Goal: Task Accomplishment & Management: Manage account settings

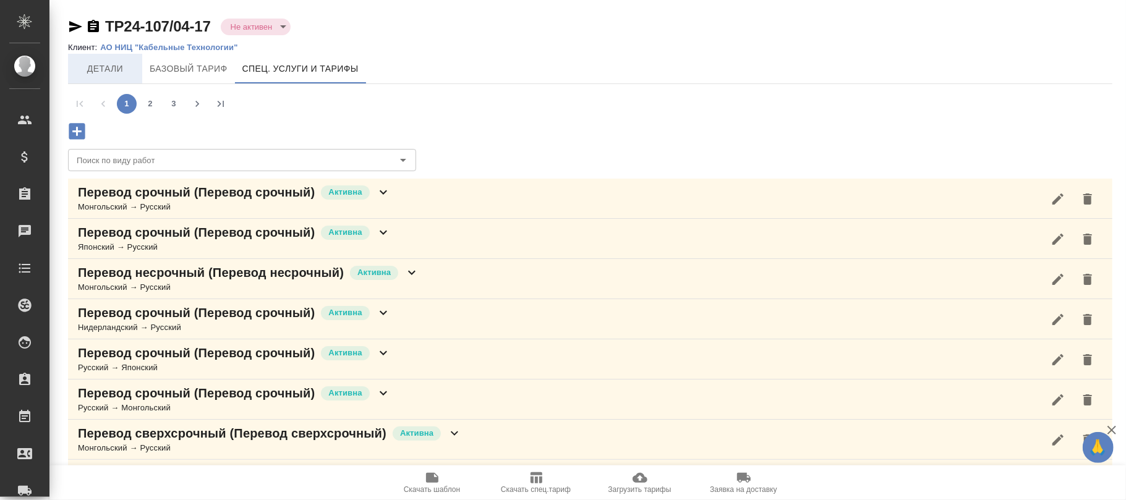
click at [97, 67] on span "Детали" at bounding box center [104, 68] width 59 height 15
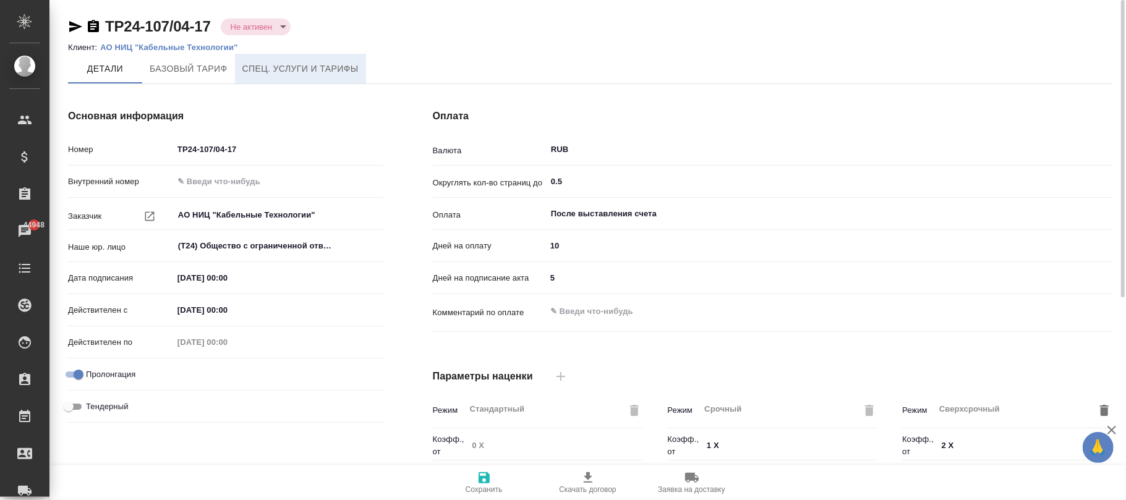
click at [310, 75] on span "Спец. услуги и тарифы" at bounding box center [300, 68] width 116 height 15
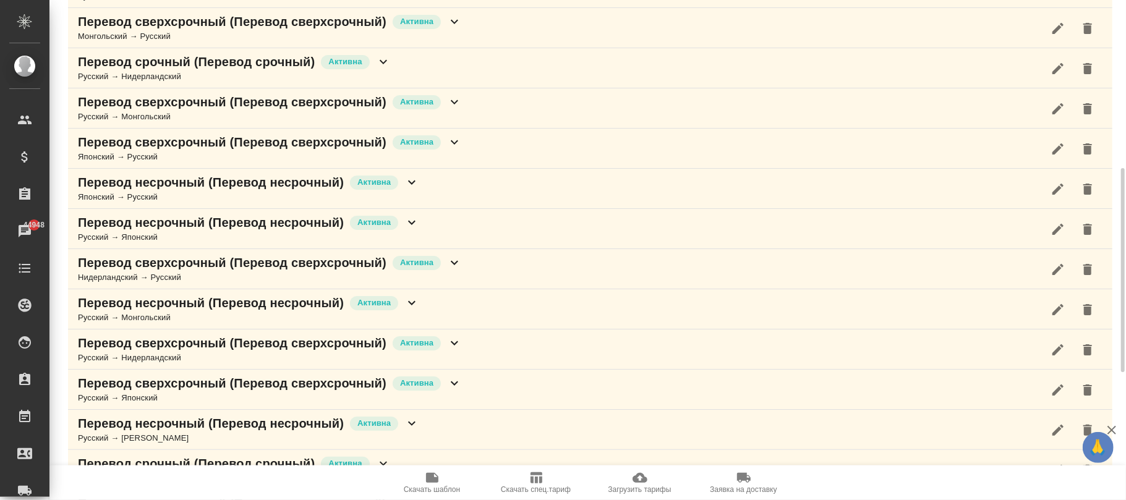
scroll to position [722, 0]
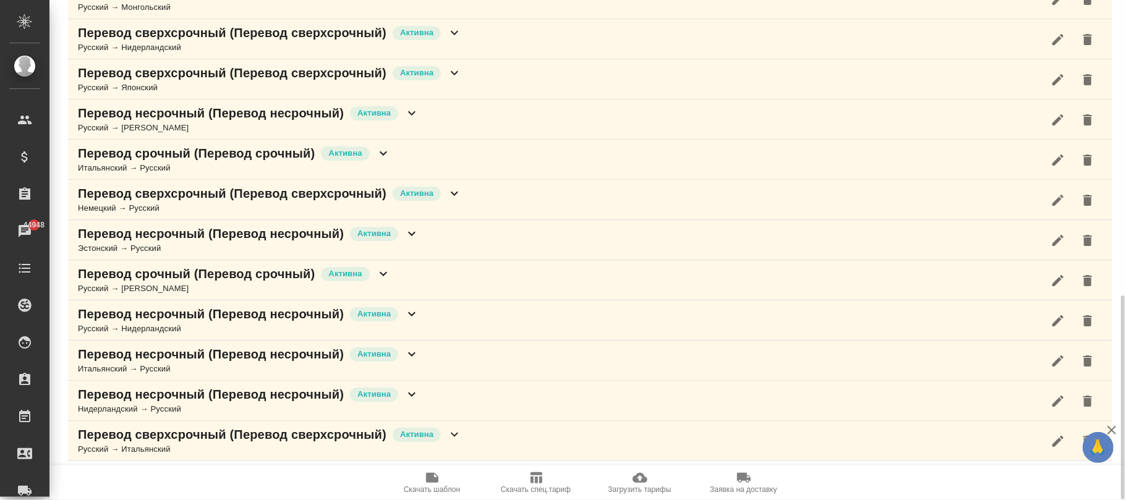
click at [638, 474] on icon "button" at bounding box center [640, 478] width 15 height 10
click at [535, 479] on icon "button" at bounding box center [537, 477] width 12 height 11
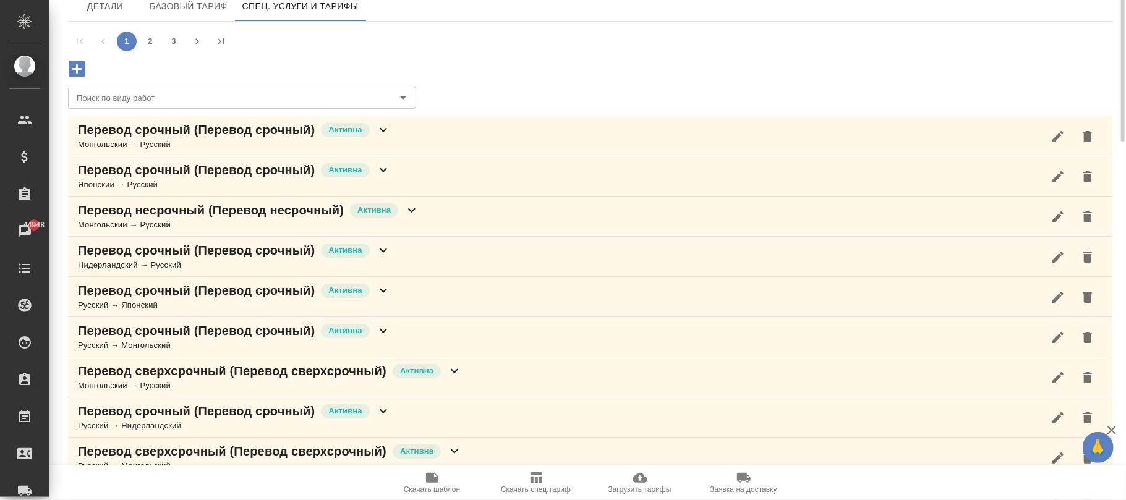
scroll to position [0, 0]
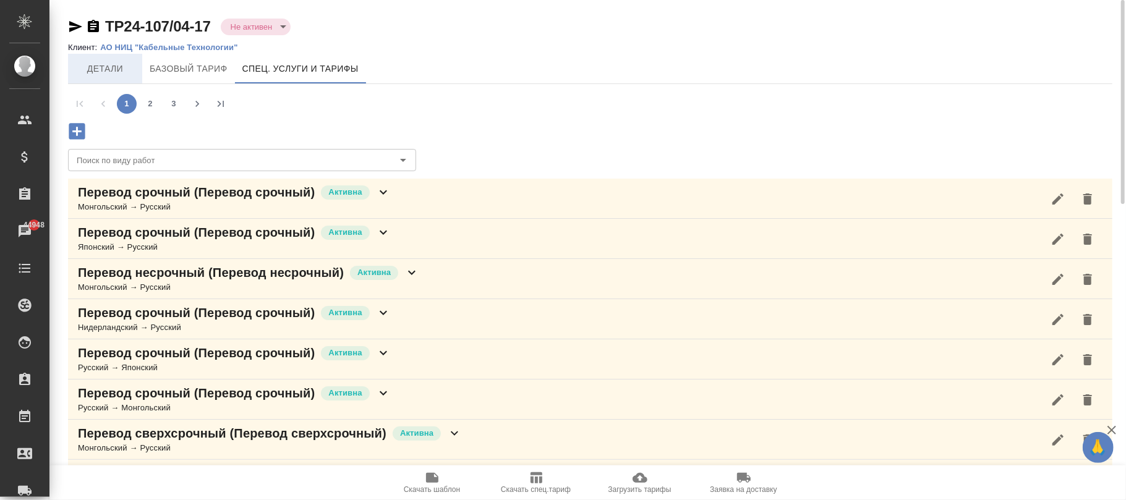
click at [116, 66] on span "Детали" at bounding box center [104, 68] width 59 height 15
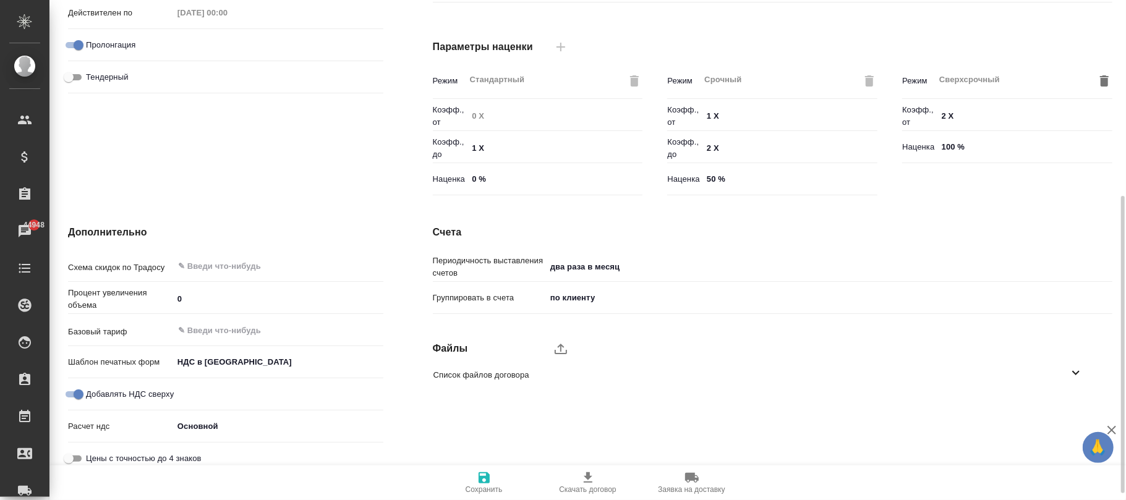
scroll to position [340, 0]
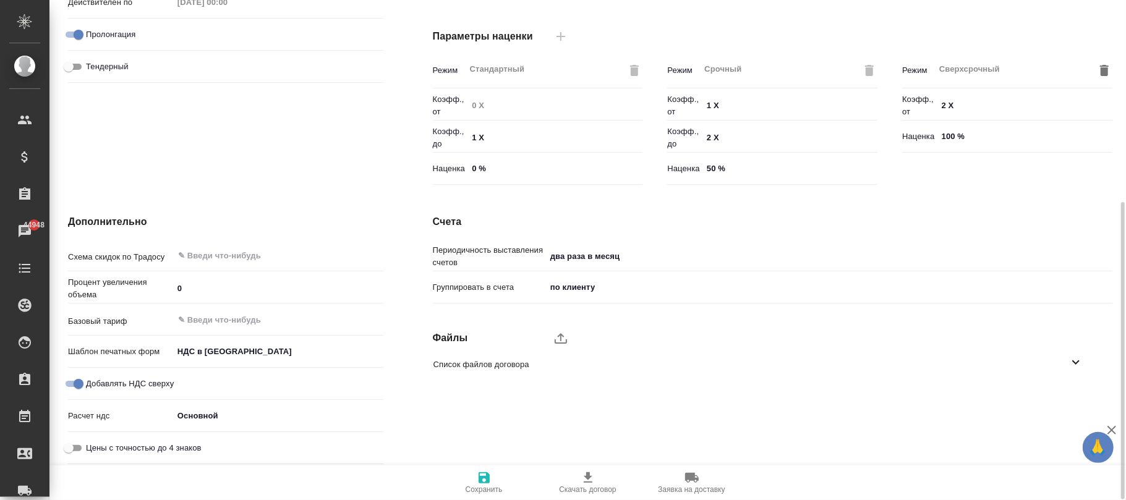
click at [480, 490] on span "Сохранить" at bounding box center [484, 489] width 37 height 9
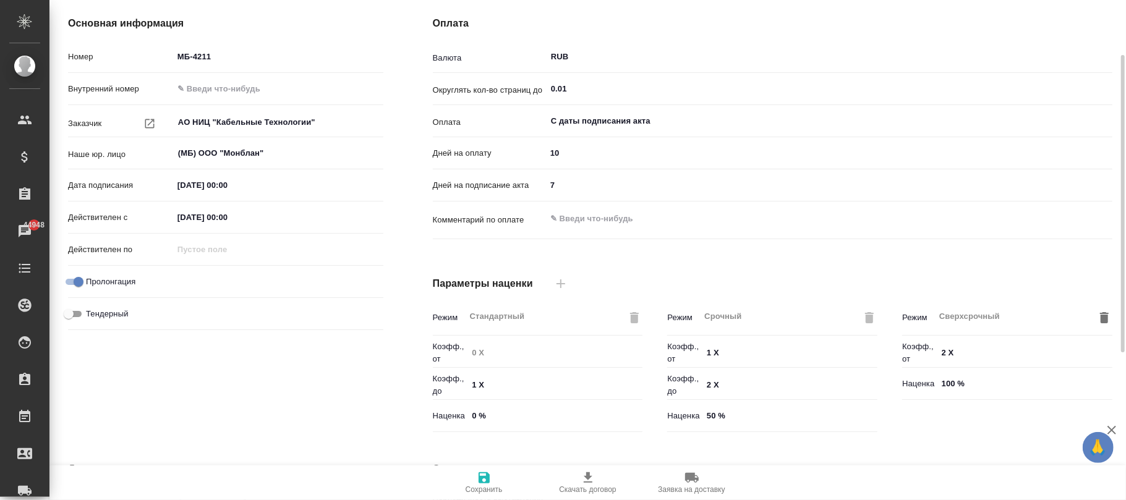
scroll to position [11, 0]
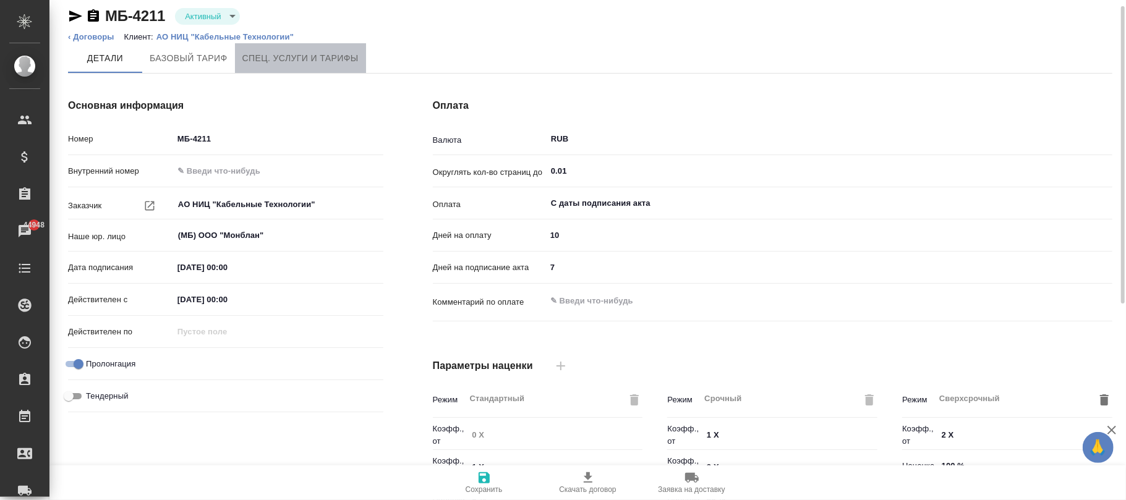
click at [278, 58] on span "Спец. услуги и тарифы" at bounding box center [300, 58] width 116 height 15
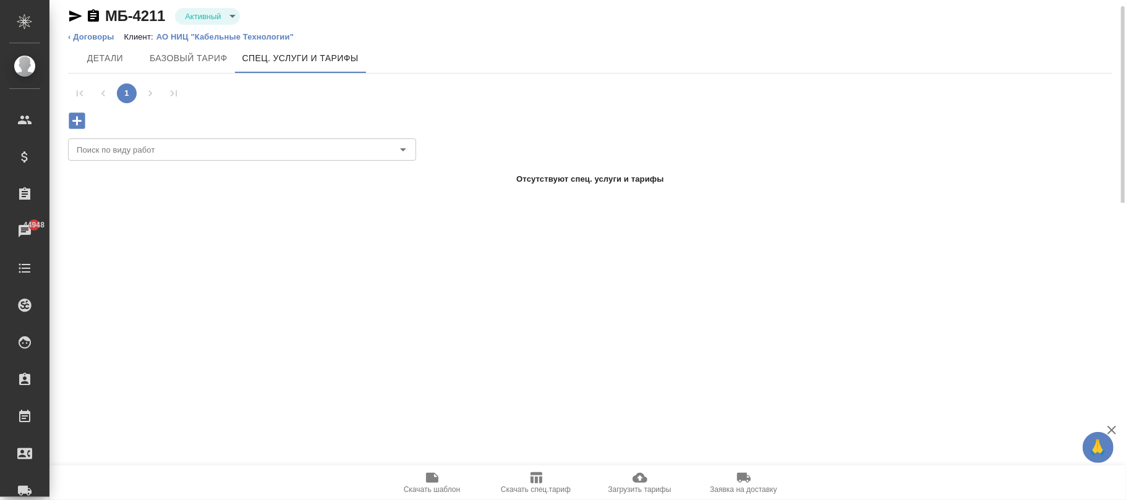
drag, startPoint x: 281, startPoint y: 35, endPoint x: 337, endPoint y: 11, distance: 61.5
click at [337, 11] on div "МБ-4211 Активный active" at bounding box center [590, 16] width 1044 height 20
drag, startPoint x: 317, startPoint y: 36, endPoint x: 161, endPoint y: 30, distance: 155.9
click at [161, 30] on div "МБ-4211 Активный active ‹ Договоры Клиент: АО НИЦ "Кабельные Технологии"" at bounding box center [590, 24] width 1044 height 37
click at [423, 20] on div "МБ-4211 Активный active" at bounding box center [590, 16] width 1044 height 20
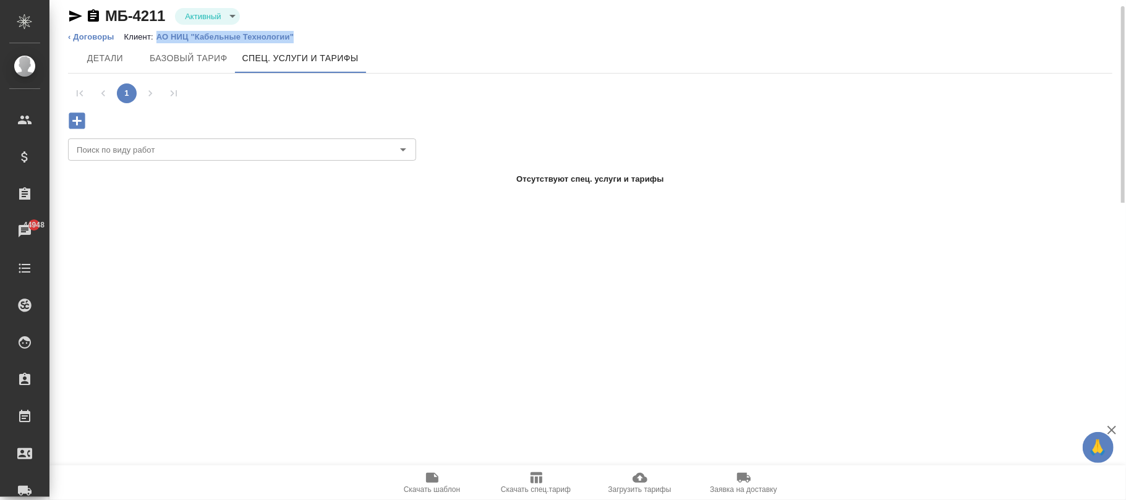
drag, startPoint x: 325, startPoint y: 35, endPoint x: 154, endPoint y: 38, distance: 171.3
click at [154, 38] on ol "‹ Договоры Клиент: АО НИЦ "Кабельные Технологии"" at bounding box center [590, 37] width 1044 height 12
copy p "АО НИЦ "Кабельные Технологии""
click at [638, 475] on icon "button" at bounding box center [640, 478] width 15 height 10
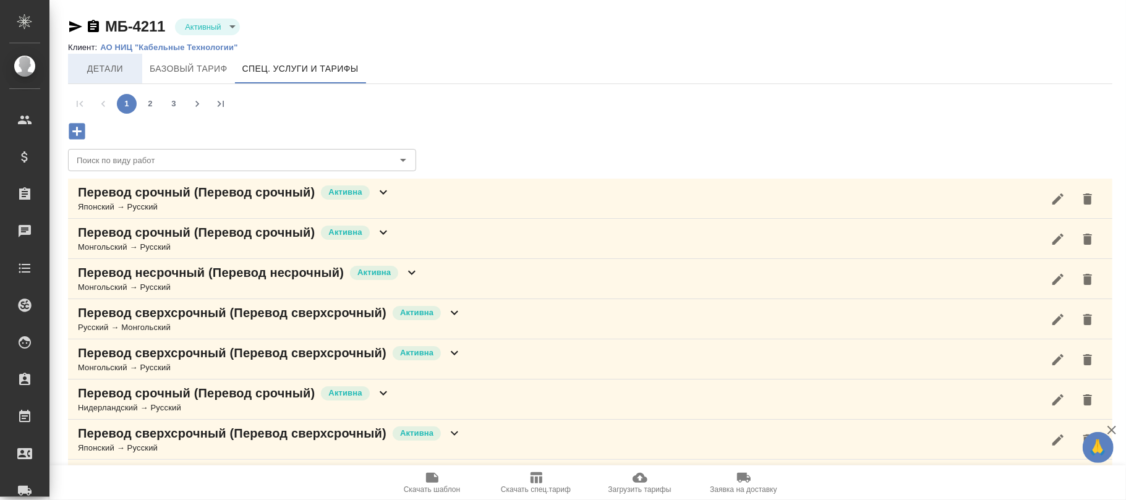
click at [102, 67] on span "Детали" at bounding box center [104, 68] width 59 height 15
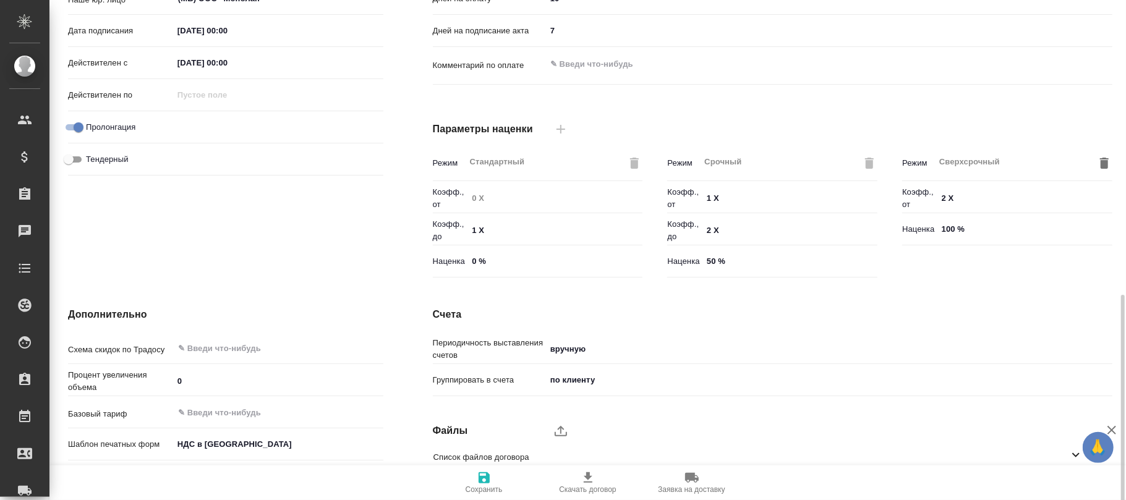
scroll to position [340, 0]
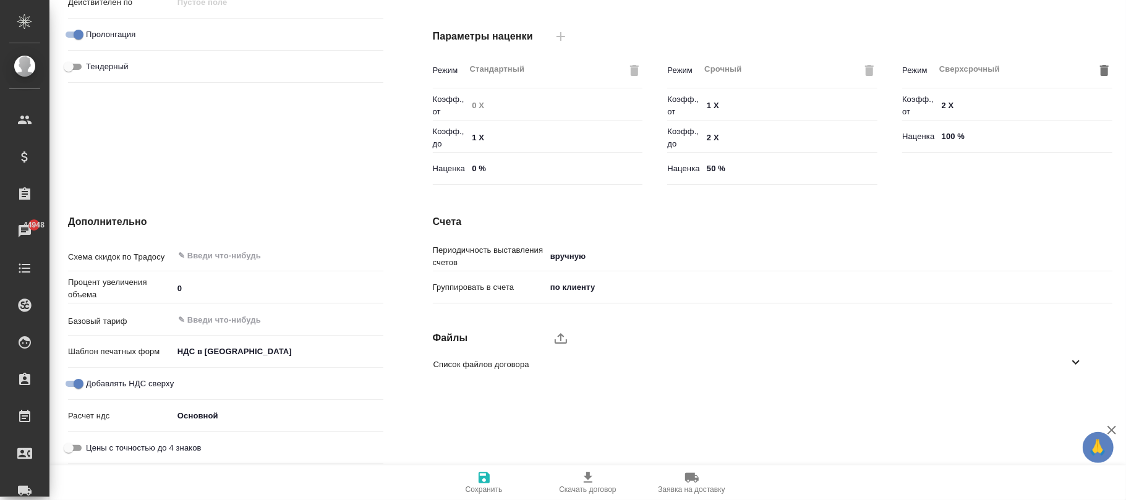
click at [480, 470] on button "Сохранить" at bounding box center [484, 483] width 104 height 35
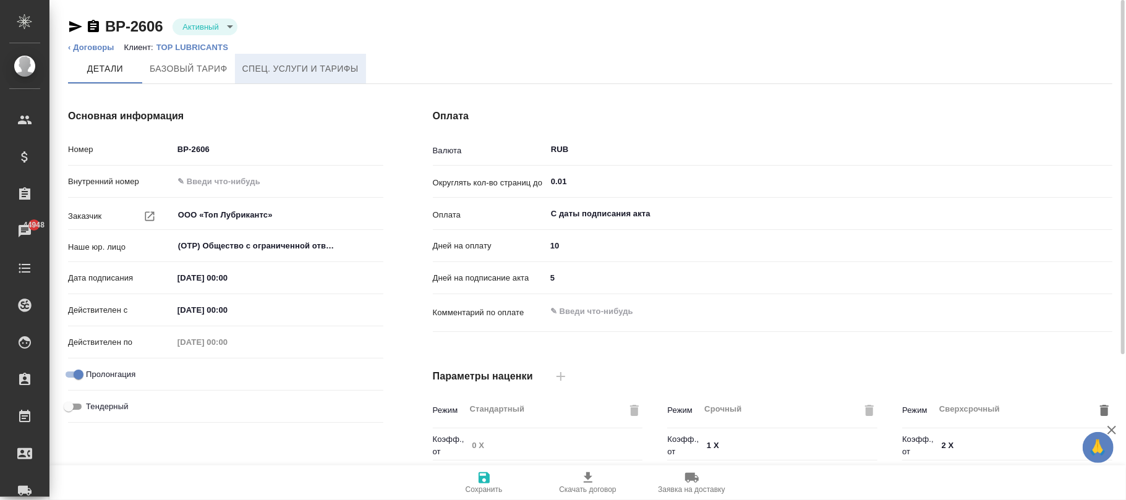
click at [317, 61] on span "Спец. услуги и тарифы" at bounding box center [300, 68] width 116 height 15
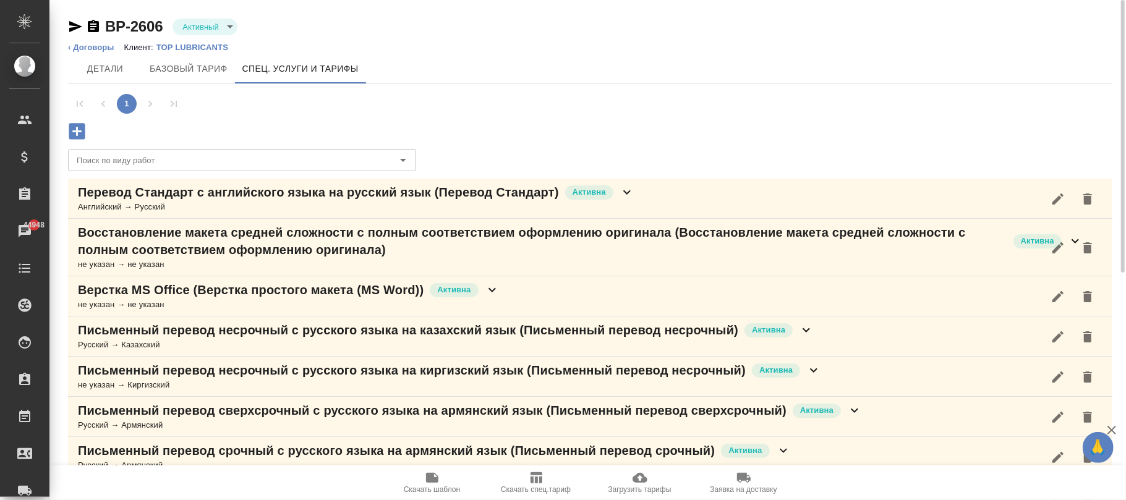
click at [545, 478] on span "Скачать спец.тариф" at bounding box center [536, 482] width 89 height 23
drag, startPoint x: 263, startPoint y: 45, endPoint x: 157, endPoint y: 45, distance: 106.4
click at [157, 45] on ol "‹ Договоры Клиент: TOP LUBRICANTS" at bounding box center [590, 47] width 1044 height 12
copy p "TOP LUBRICANTS"
click at [543, 482] on span "Скачать спец.тариф" at bounding box center [536, 482] width 89 height 23
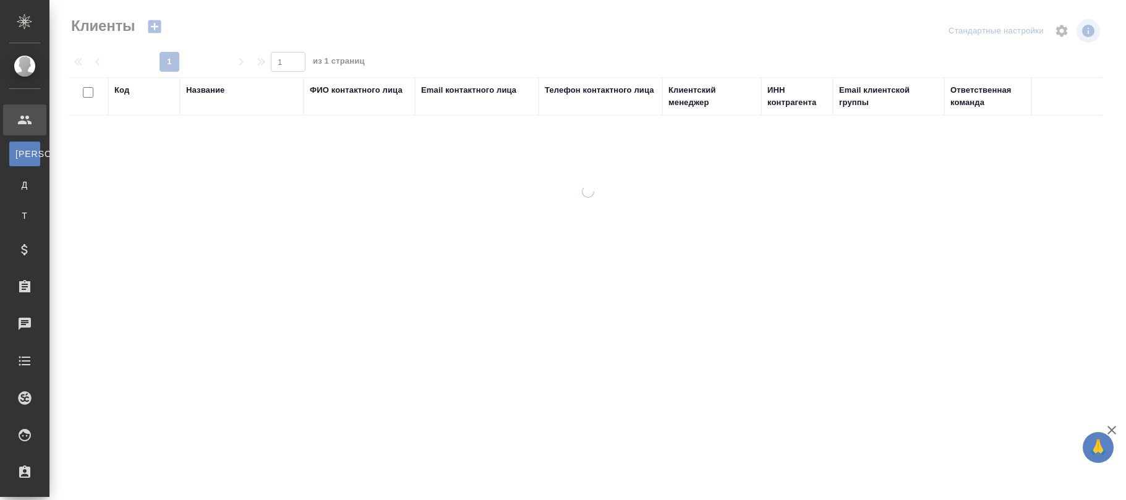
select select "RU"
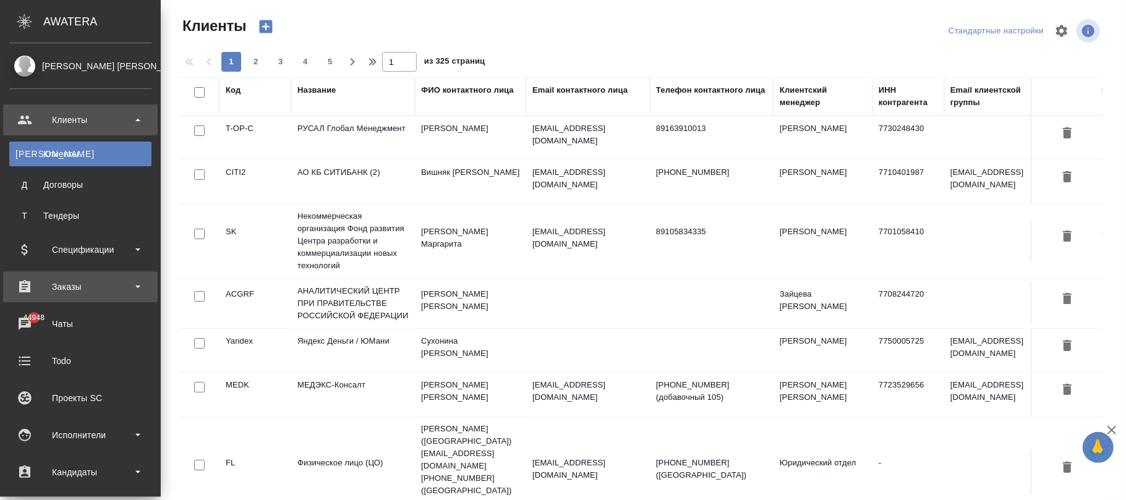
click at [59, 283] on div "Заказы" at bounding box center [80, 287] width 142 height 19
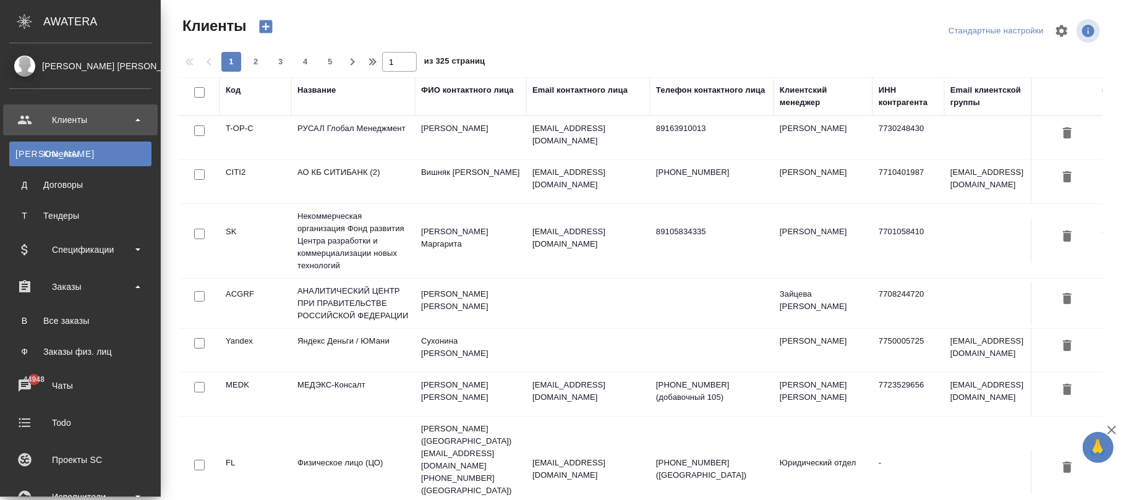
click at [67, 320] on div "Все заказы" at bounding box center [80, 321] width 130 height 12
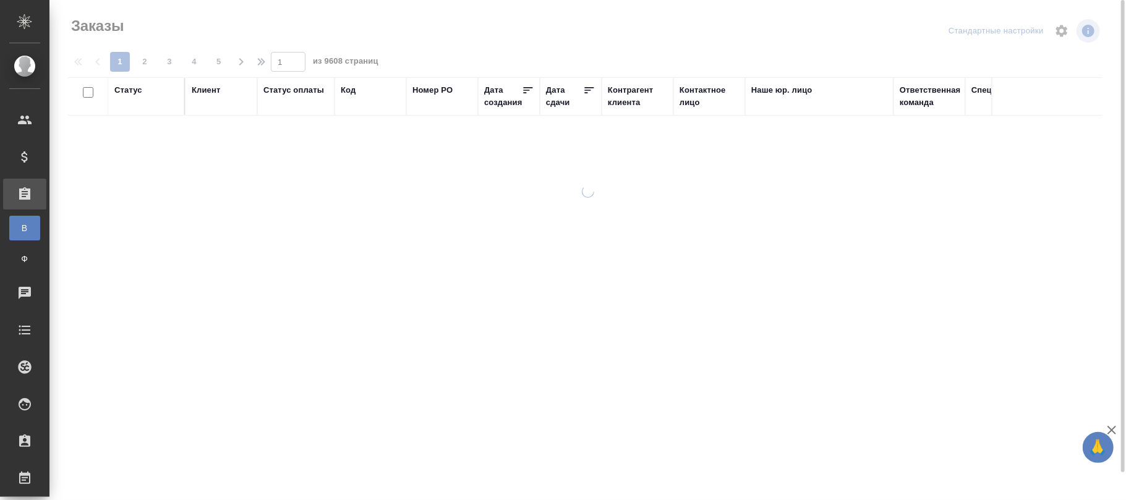
click at [348, 92] on div "Код" at bounding box center [348, 90] width 15 height 12
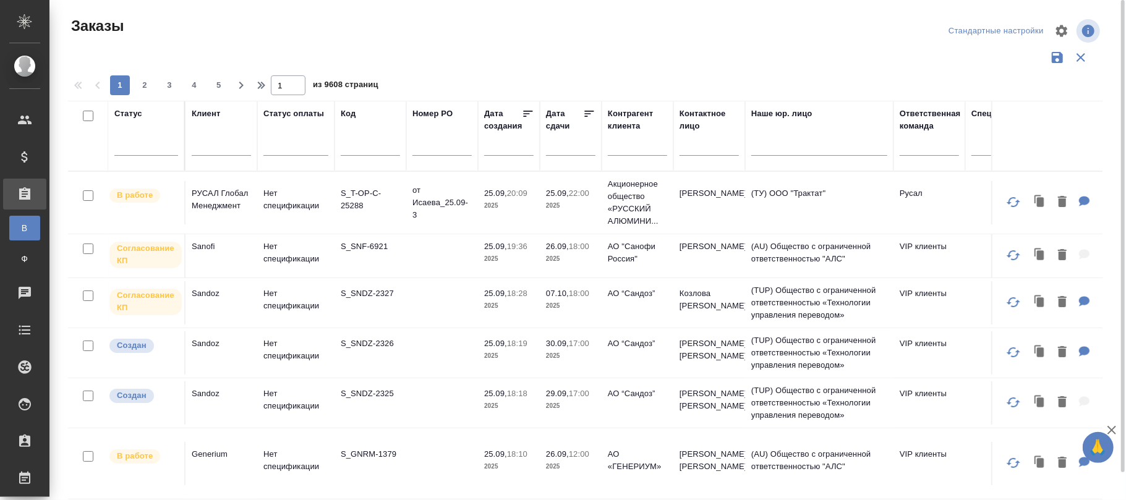
click at [359, 146] on input "text" at bounding box center [370, 147] width 59 height 15
click at [359, 148] on input "text" at bounding box center [370, 147] width 59 height 15
click at [357, 149] on input "text" at bounding box center [370, 147] width 59 height 15
paste input "C3_MAM-498"
type input "C3_MAM-498"
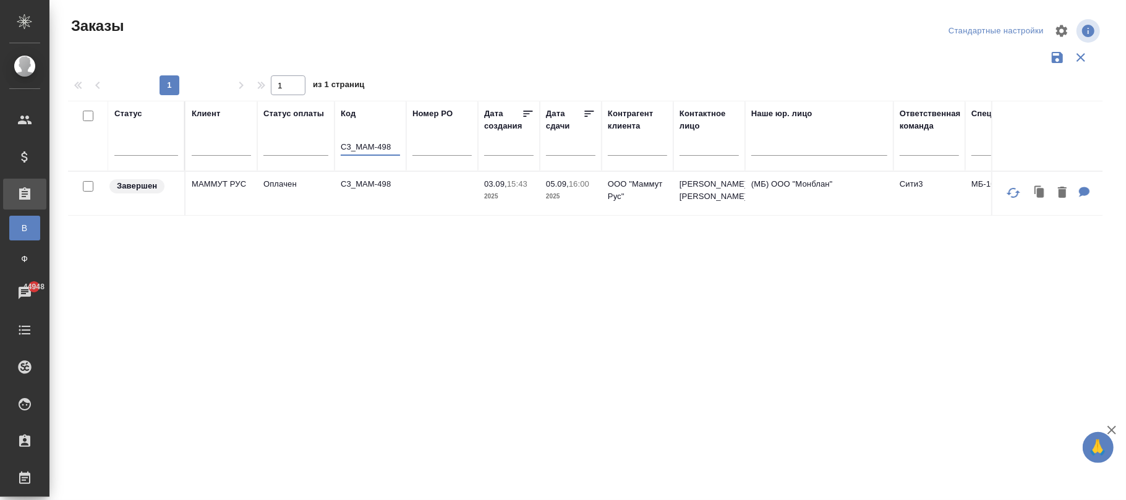
click at [418, 189] on td at bounding box center [442, 193] width 72 height 43
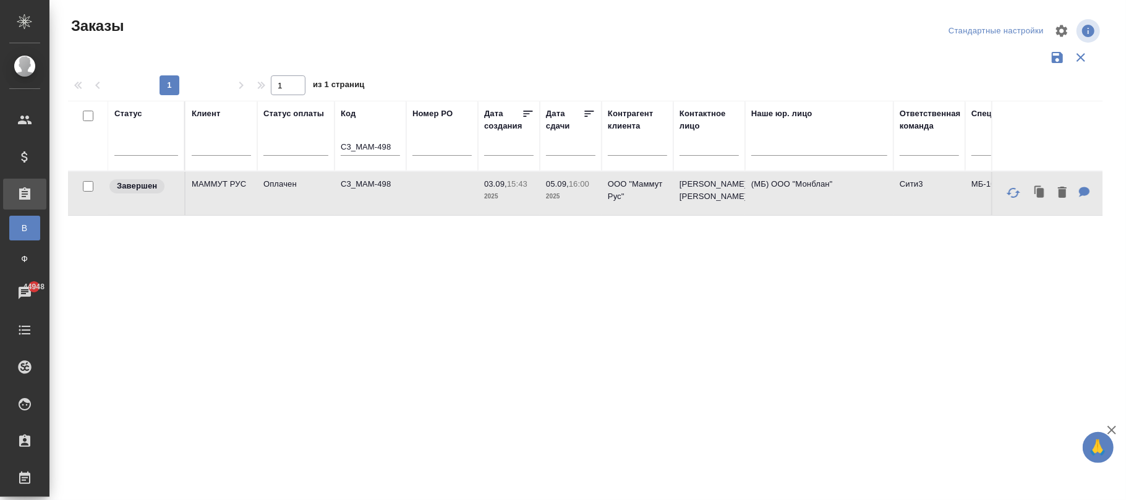
click at [418, 189] on td at bounding box center [442, 193] width 72 height 43
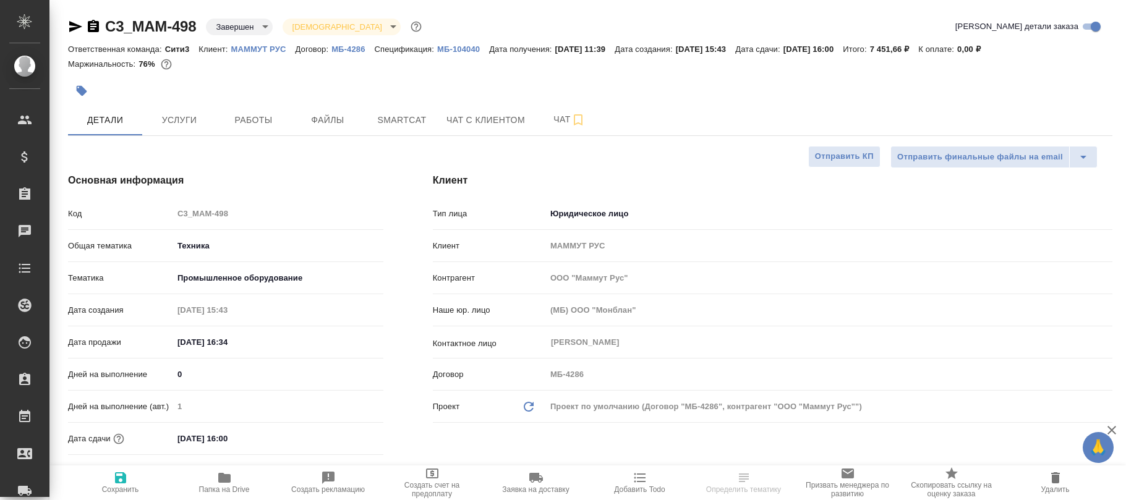
select select "RU"
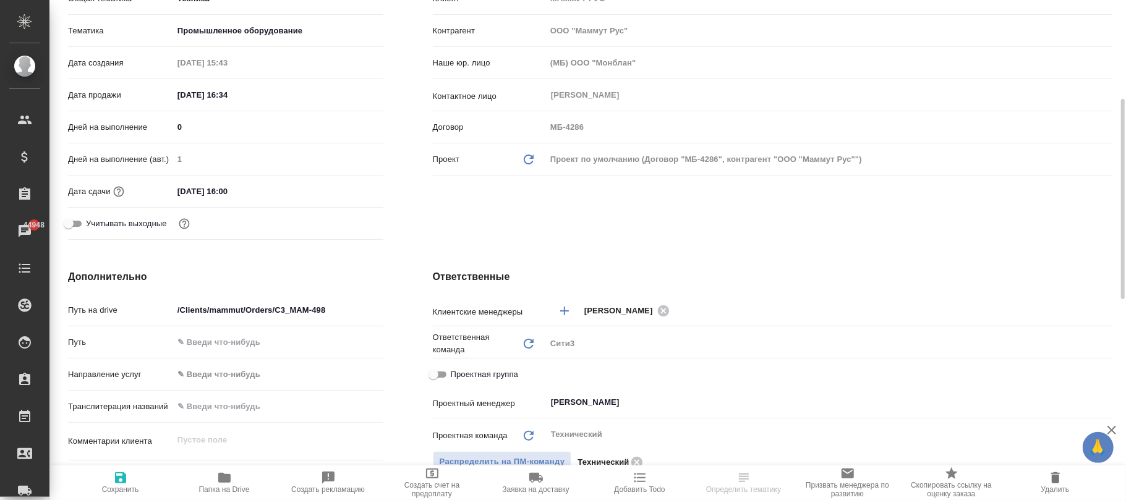
scroll to position [495, 0]
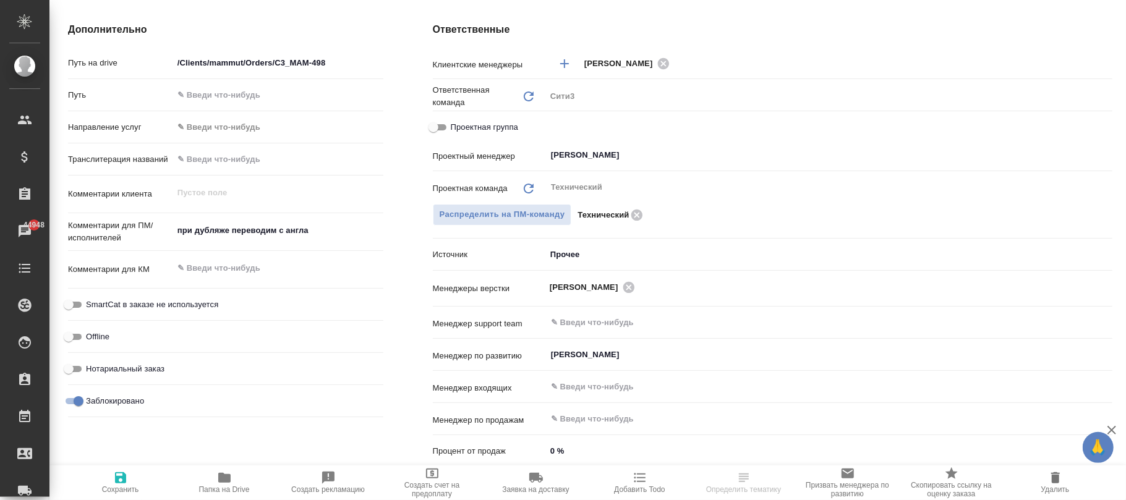
click at [119, 481] on div ".cls-1 fill:#fff; AWATERA [PERSON_NAME]fokina Клиенты Спецификации Заказы 44948…" at bounding box center [563, 250] width 1126 height 500
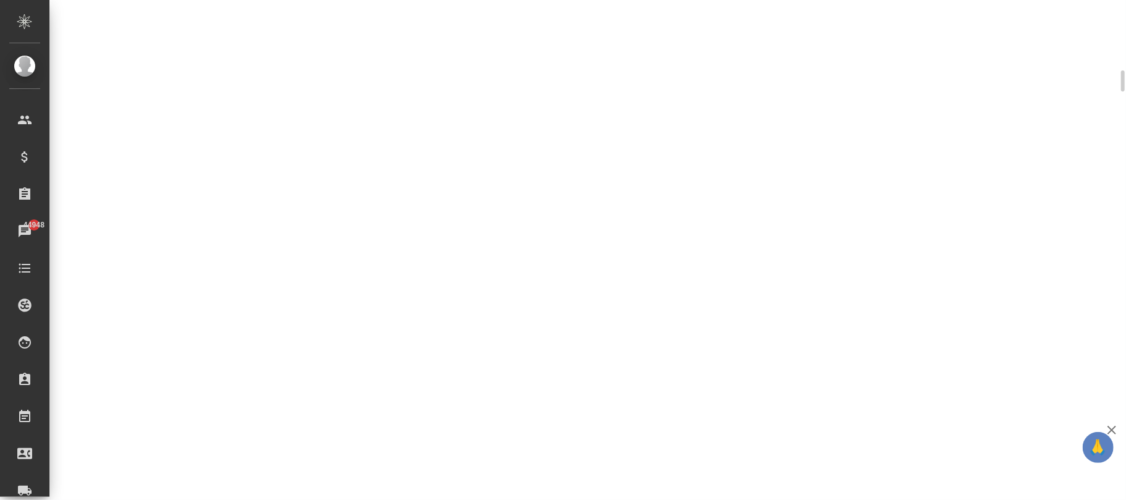
select select "RU"
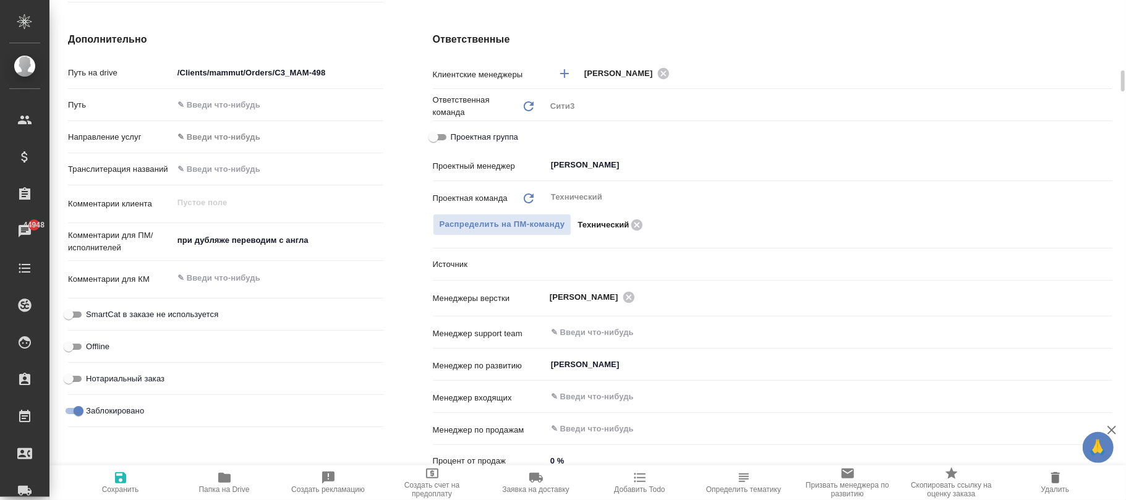
type textarea "x"
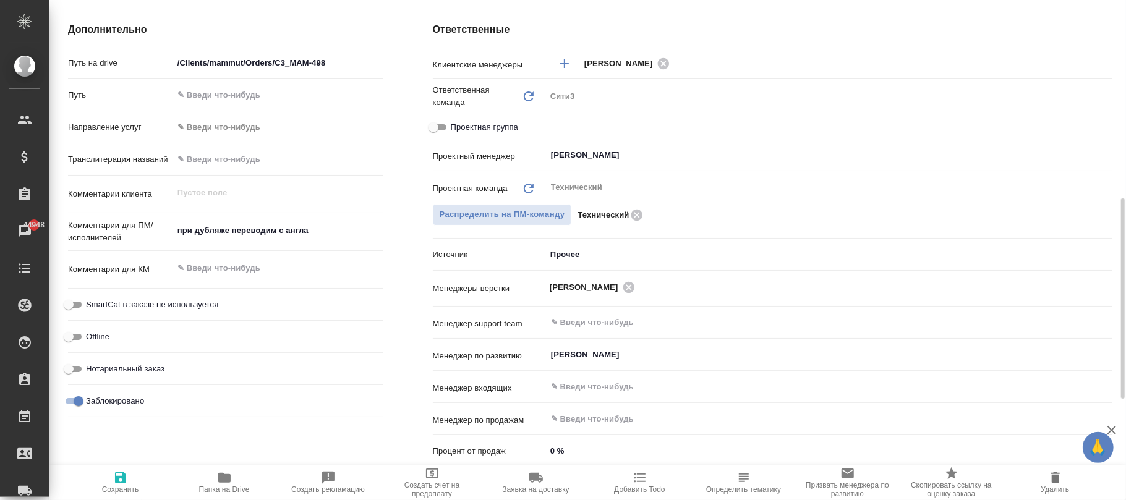
type textarea "x"
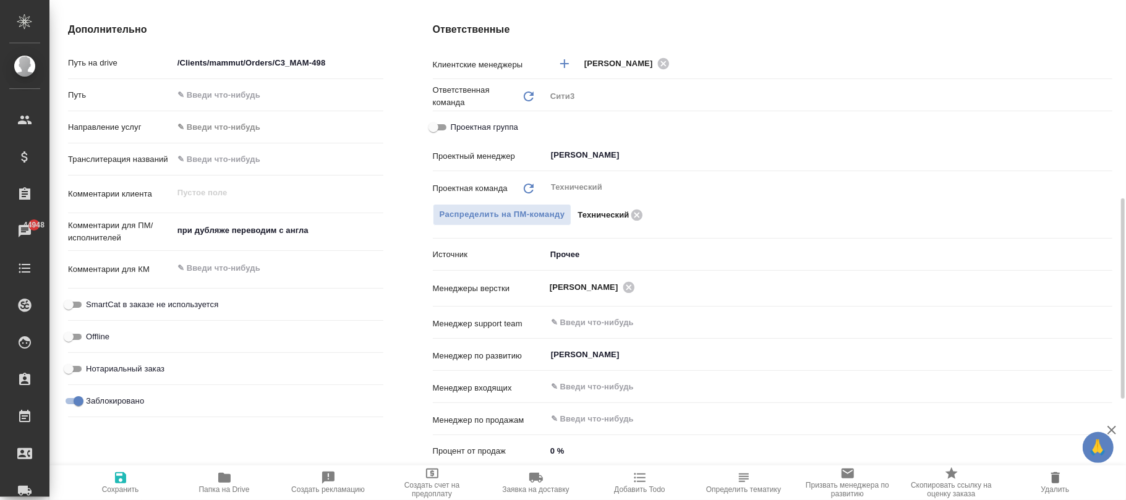
type textarea "x"
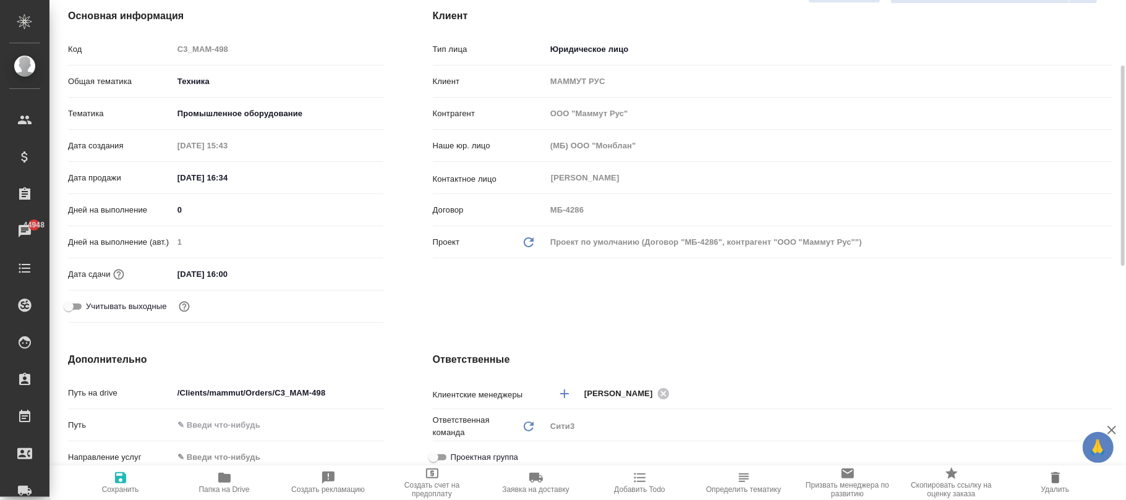
scroll to position [0, 0]
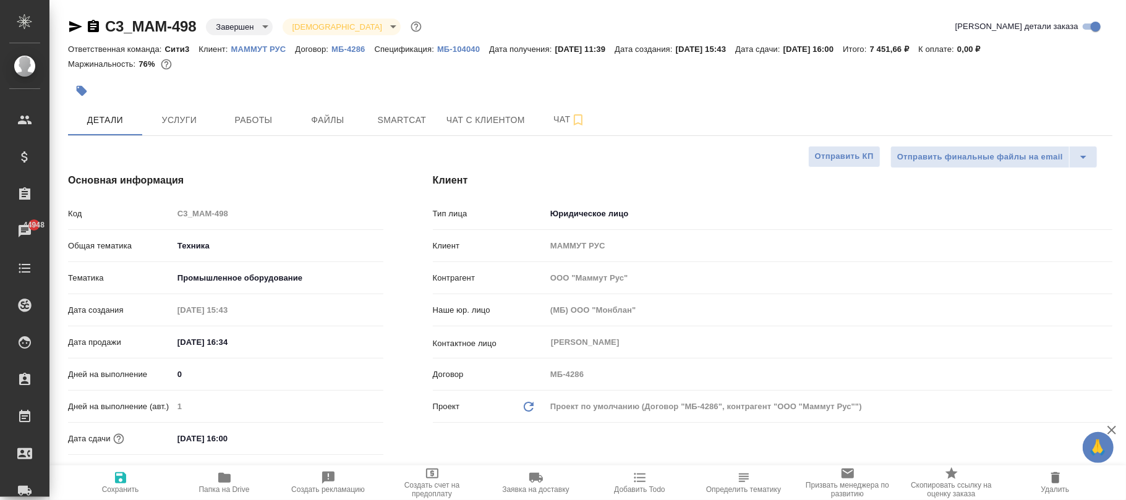
click at [260, 45] on p "МАММУТ РУС" at bounding box center [263, 49] width 64 height 9
type textarea "x"
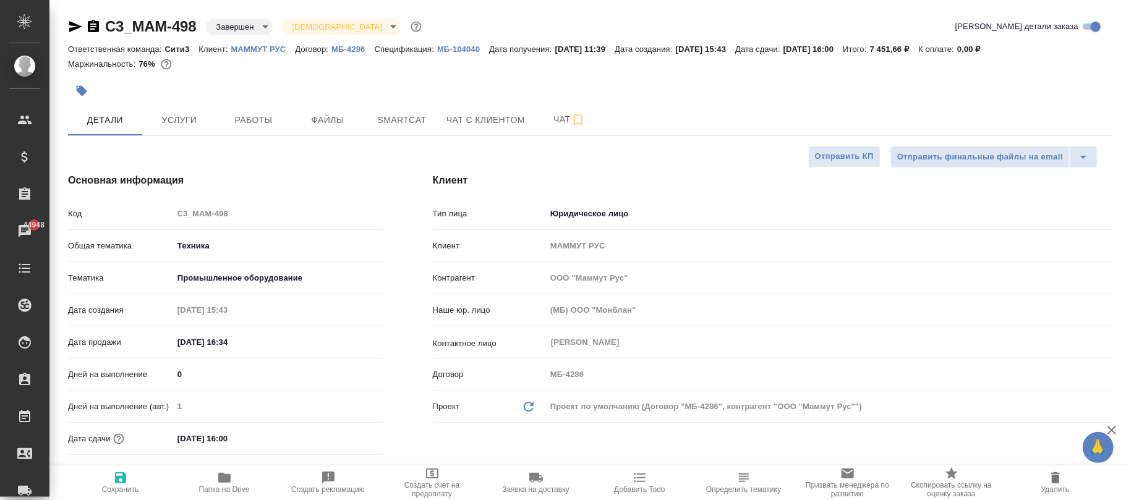
type textarea "x"
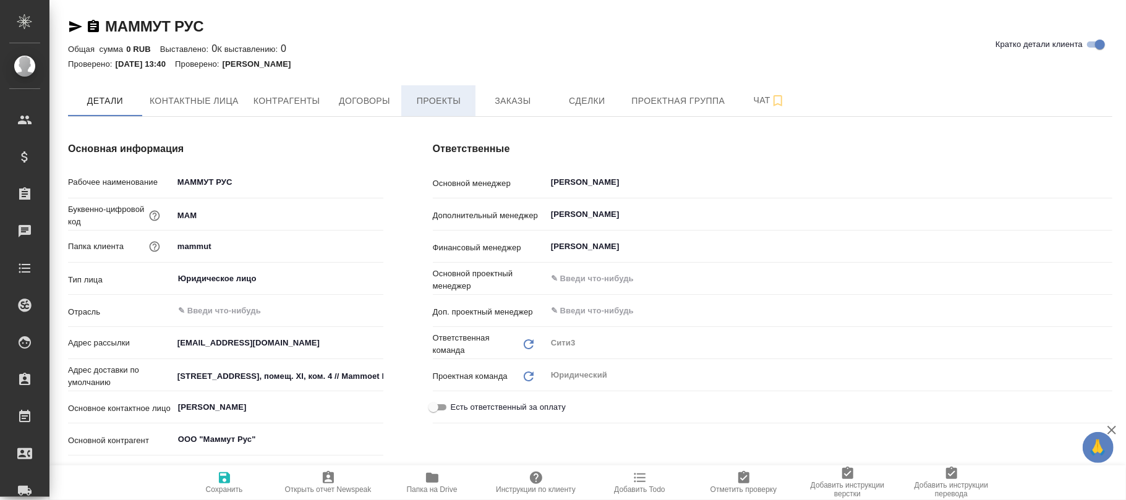
click at [453, 96] on span "Проекты" at bounding box center [438, 100] width 59 height 15
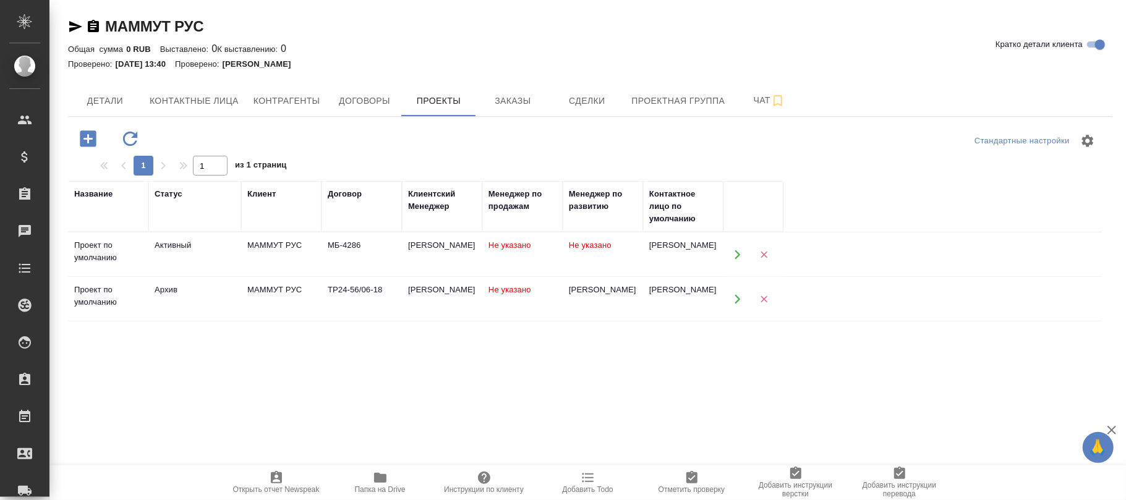
click at [601, 262] on td "Не указано" at bounding box center [603, 254] width 80 height 43
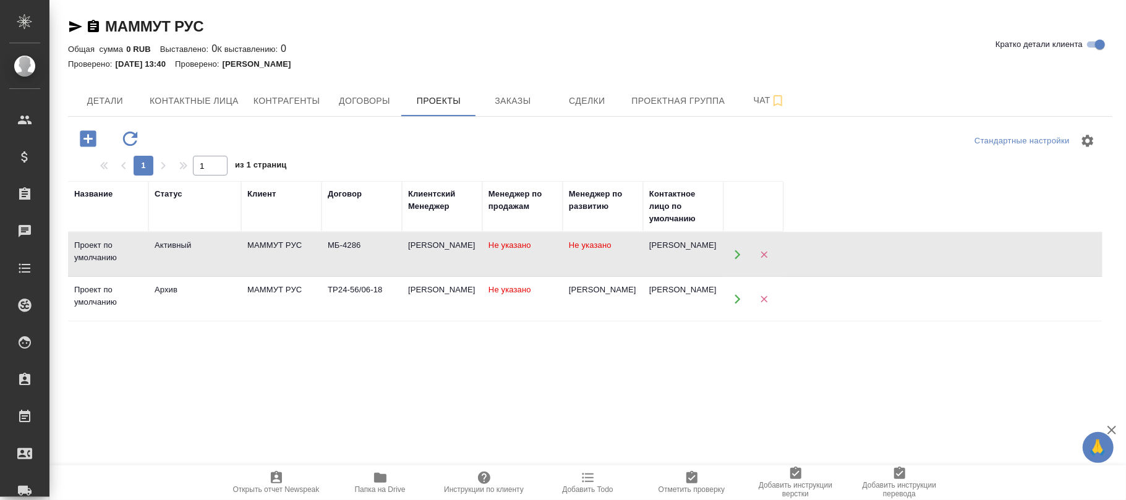
click at [601, 262] on td "Не указано" at bounding box center [603, 254] width 80 height 43
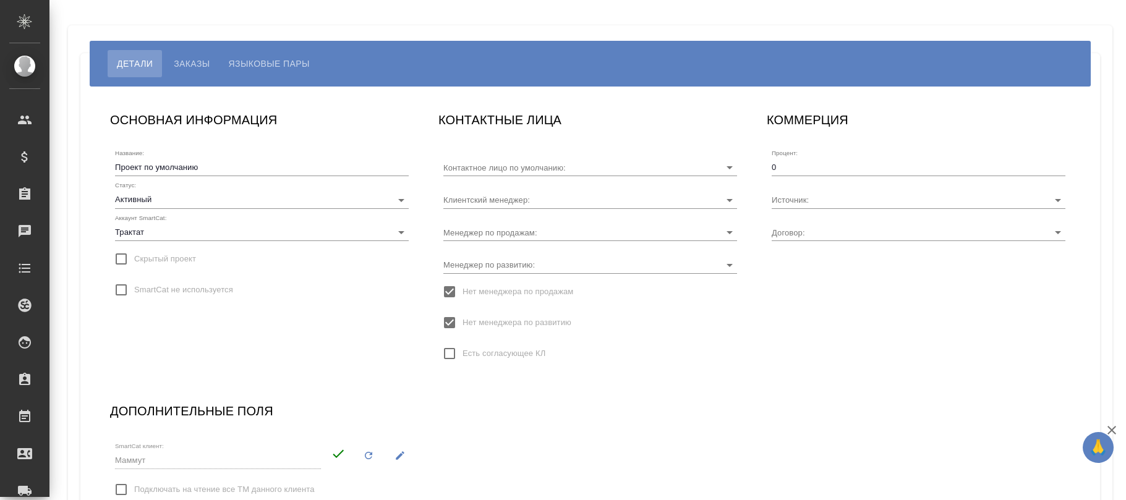
type input "[PERSON_NAME]"
type input "МБ-4286"
type input "[PERSON_NAME]"
click at [508, 317] on span "Нет менеджера по развитию" at bounding box center [517, 323] width 109 height 12
click at [463, 317] on input "Нет менеджера по развитию" at bounding box center [450, 323] width 26 height 26
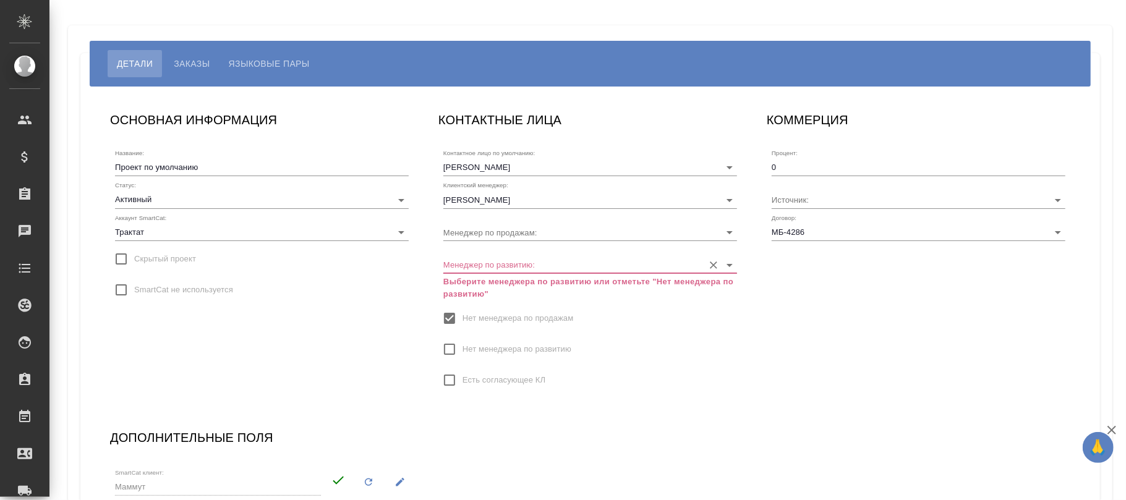
click at [530, 268] on input "Менеджер по развитию:" at bounding box center [570, 264] width 254 height 17
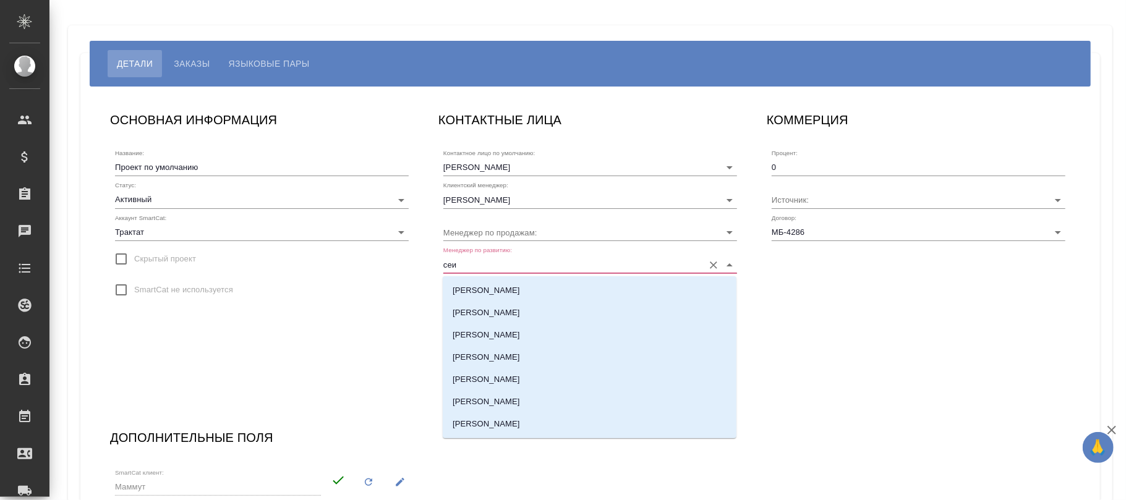
click at [525, 286] on li "[PERSON_NAME]" at bounding box center [590, 290] width 294 height 22
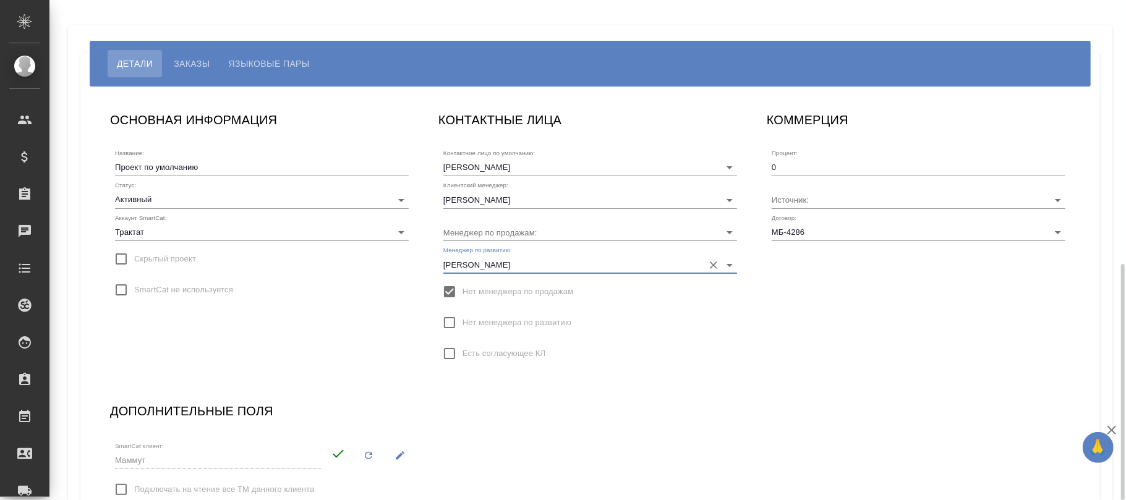
scroll to position [149, 0]
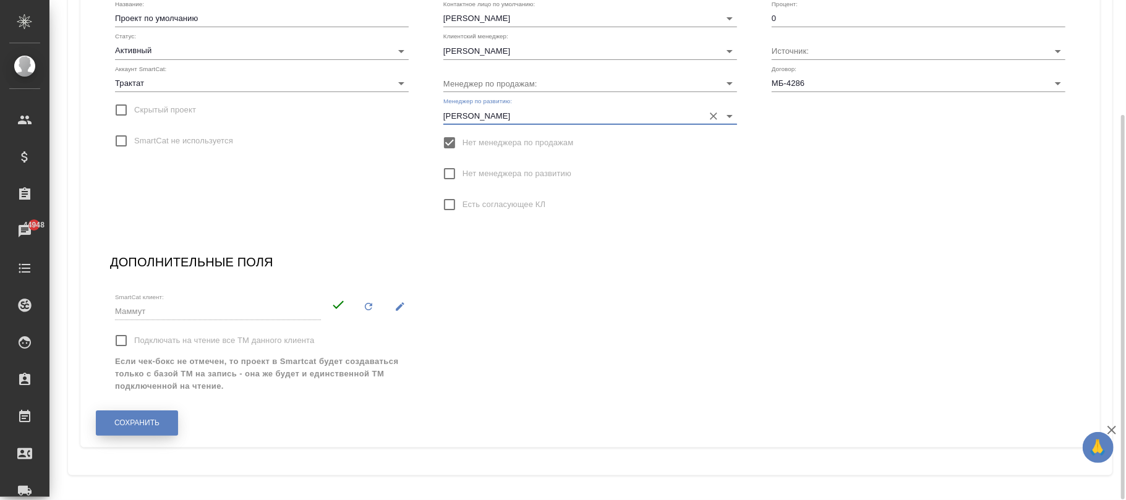
type input "[PERSON_NAME]"
click at [156, 420] on span "Сохранить" at bounding box center [136, 423] width 45 height 11
